Goal: Information Seeking & Learning: Compare options

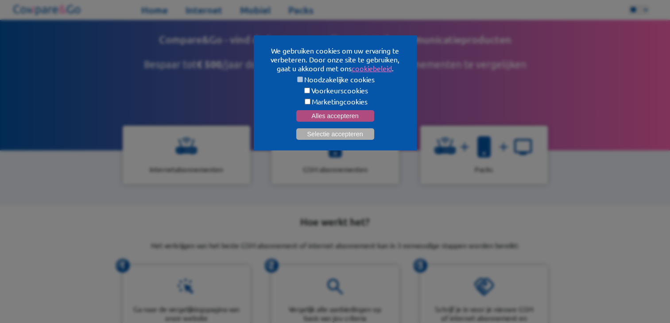
click at [340, 116] on button "Alles accepteren" at bounding box center [335, 116] width 78 height 12
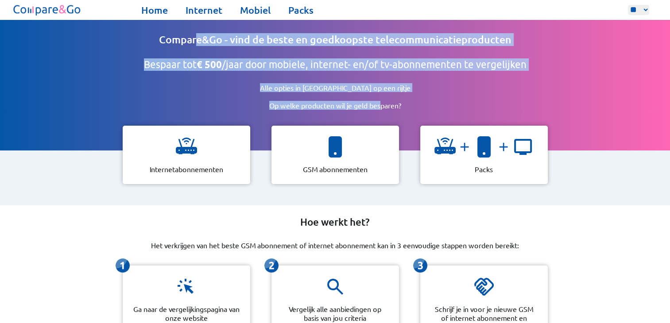
drag, startPoint x: 197, startPoint y: 39, endPoint x: 380, endPoint y: 100, distance: 193.1
click at [380, 100] on div "Compare&Go - vind de beste en goedkoopste telecommunicatieproducten Bespaar tot…" at bounding box center [335, 127] width 565 height 157
click at [363, 105] on p "Op welke producten wil je geld besparen?" at bounding box center [335, 105] width 189 height 9
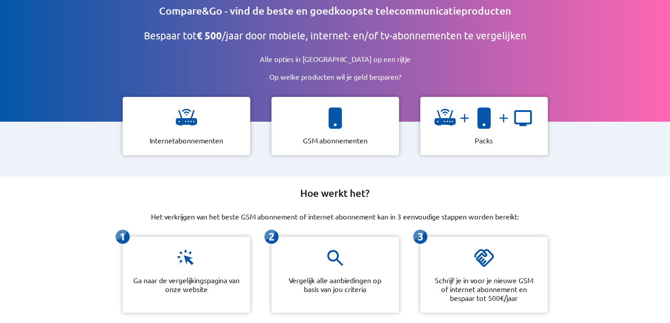
scroll to position [44, 0]
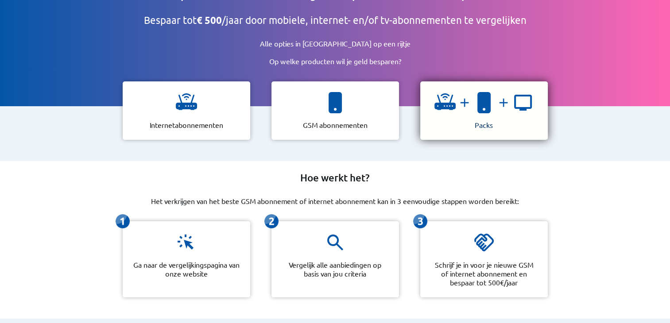
click at [469, 108] on div at bounding box center [484, 106] width 99 height 28
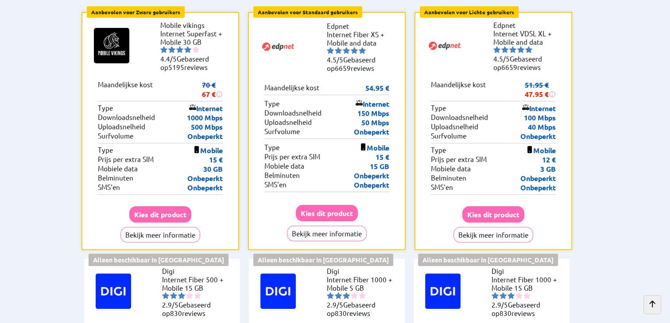
scroll to position [222, 0]
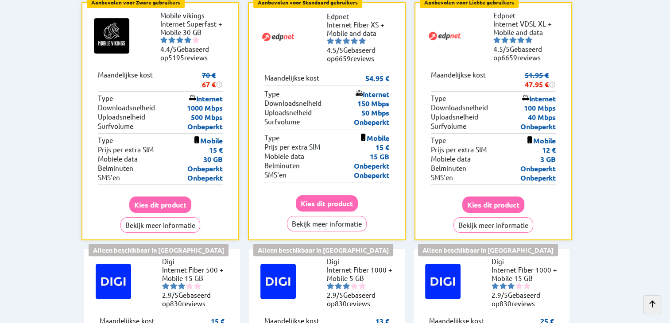
drag, startPoint x: 268, startPoint y: 140, endPoint x: 639, endPoint y: 93, distance: 374.3
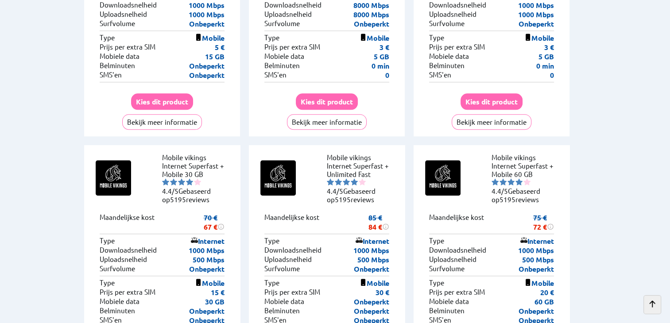
scroll to position [842, 0]
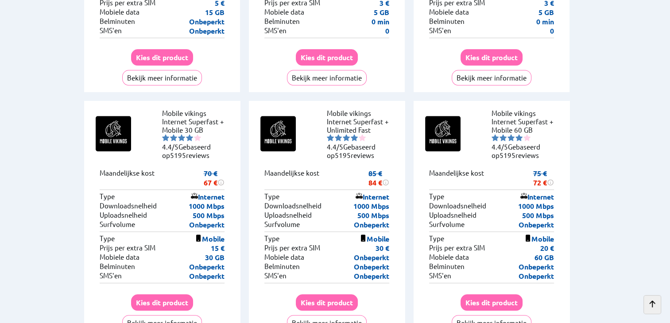
click at [179, 315] on button "Bekijk meer informatie" at bounding box center [162, 323] width 80 height 16
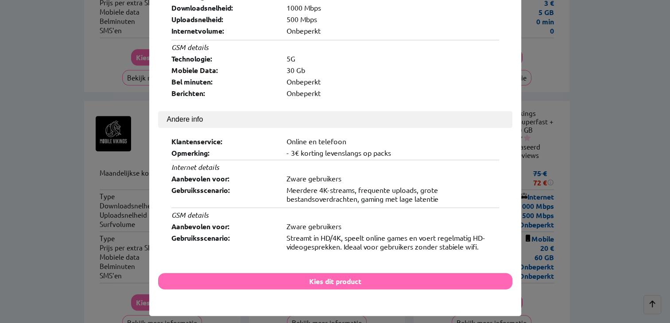
scroll to position [930, 0]
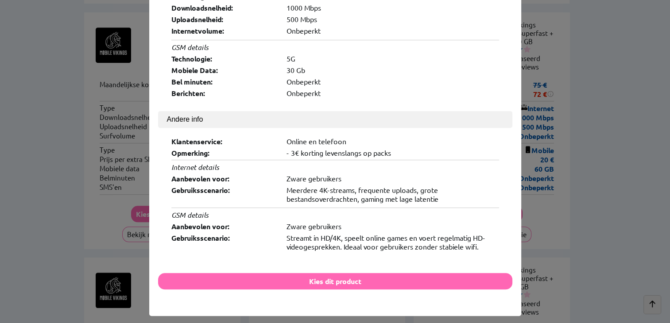
click at [610, 172] on div "× Logo: Productnaam: Internet Superfast + Mobile 30 GB Providernaam: Mobile vik…" at bounding box center [335, 161] width 670 height 323
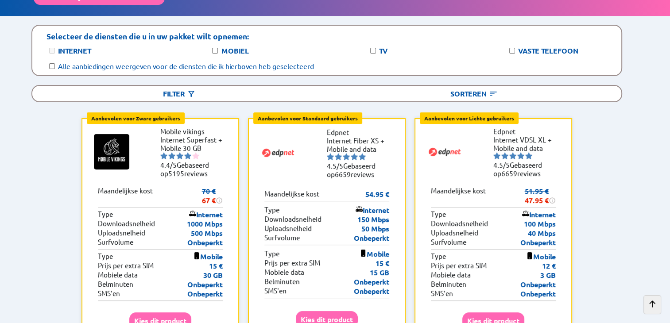
scroll to position [0, 0]
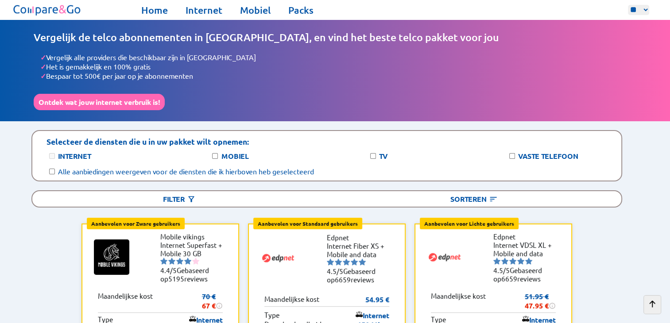
drag, startPoint x: 73, startPoint y: 36, endPoint x: 197, endPoint y: 82, distance: 131.8
click at [197, 82] on div "Vergelijk de telco abonnementen in [GEOGRAPHIC_DATA], en vind het beste telco p…" at bounding box center [335, 70] width 603 height 79
